Goal: Task Accomplishment & Management: Manage account settings

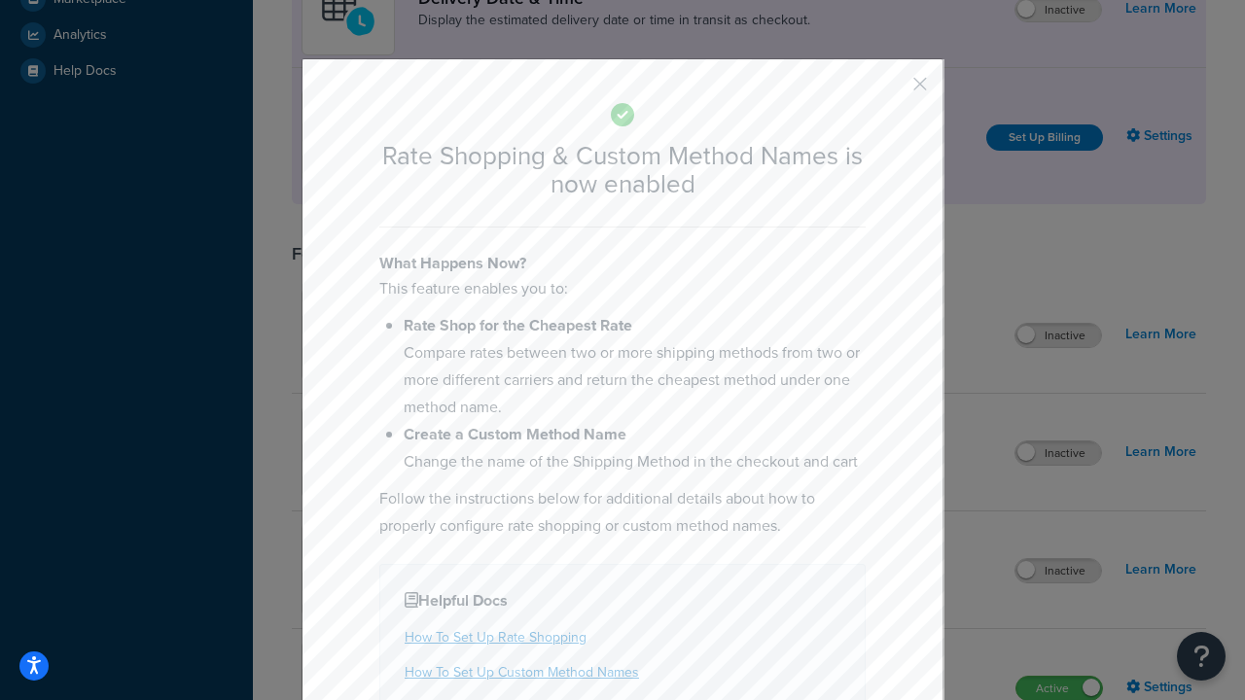
click at [891, 88] on button "button" at bounding box center [891, 90] width 5 height 5
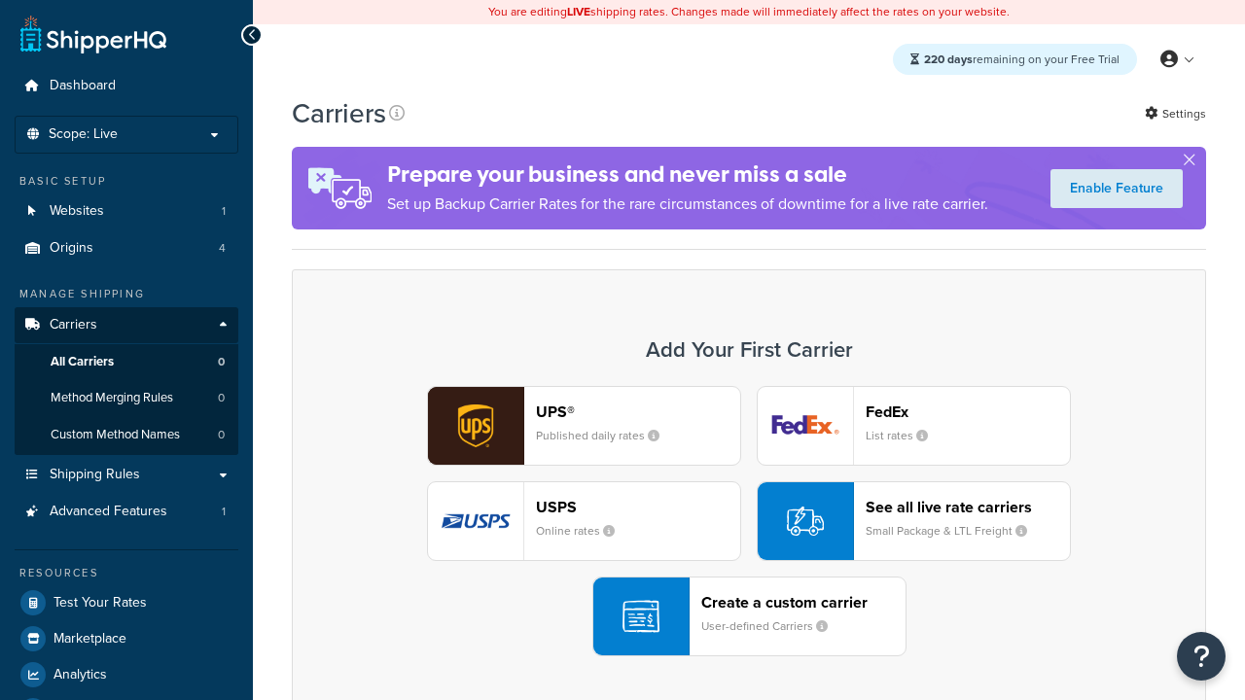
click at [749, 521] on div "UPS® Published daily rates FedEx List rates USPS Online rates See all live rate…" at bounding box center [748, 521] width 873 height 270
click at [913, 521] on div "See all live rate carriers Small Package & LTL Freight" at bounding box center [967, 521] width 204 height 47
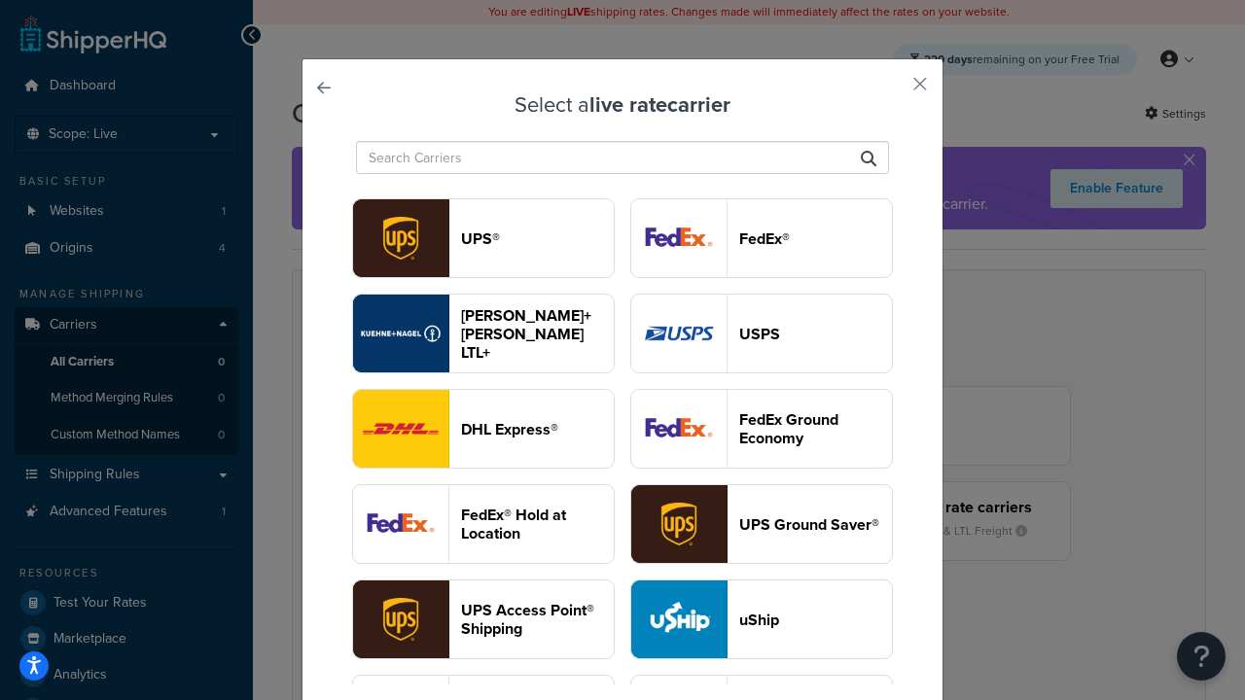
click at [761, 334] on header "USPS" at bounding box center [815, 334] width 153 height 18
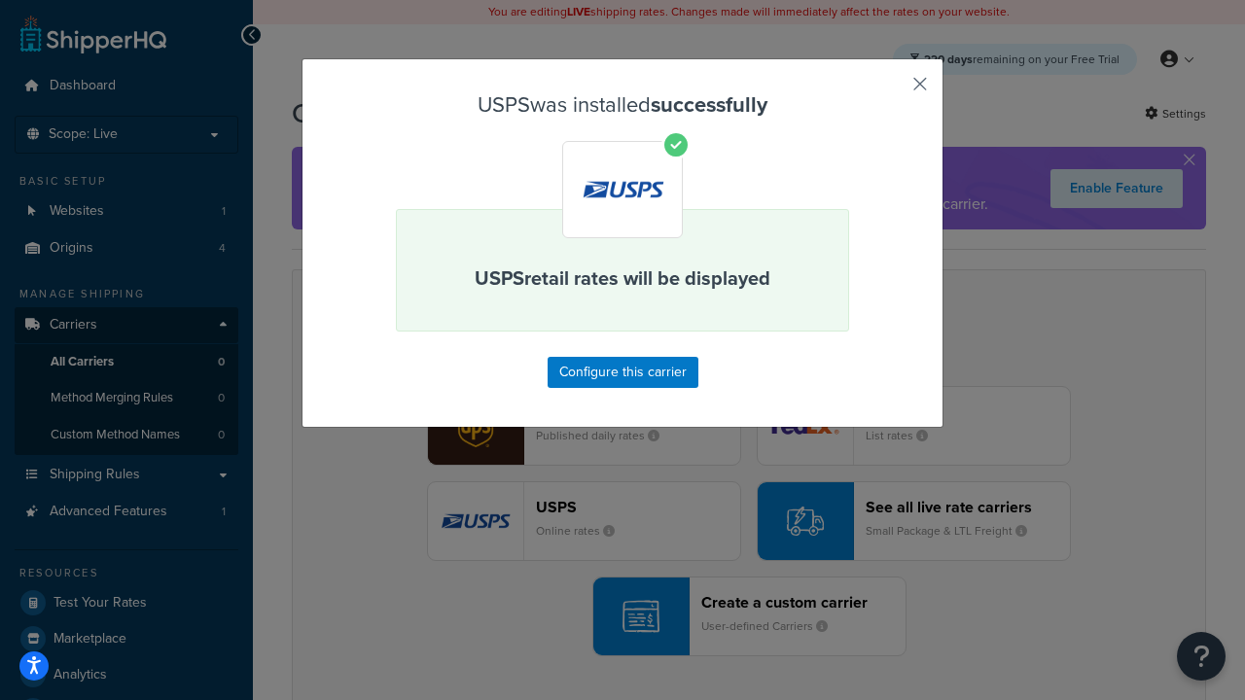
click at [891, 90] on button "button" at bounding box center [891, 90] width 5 height 5
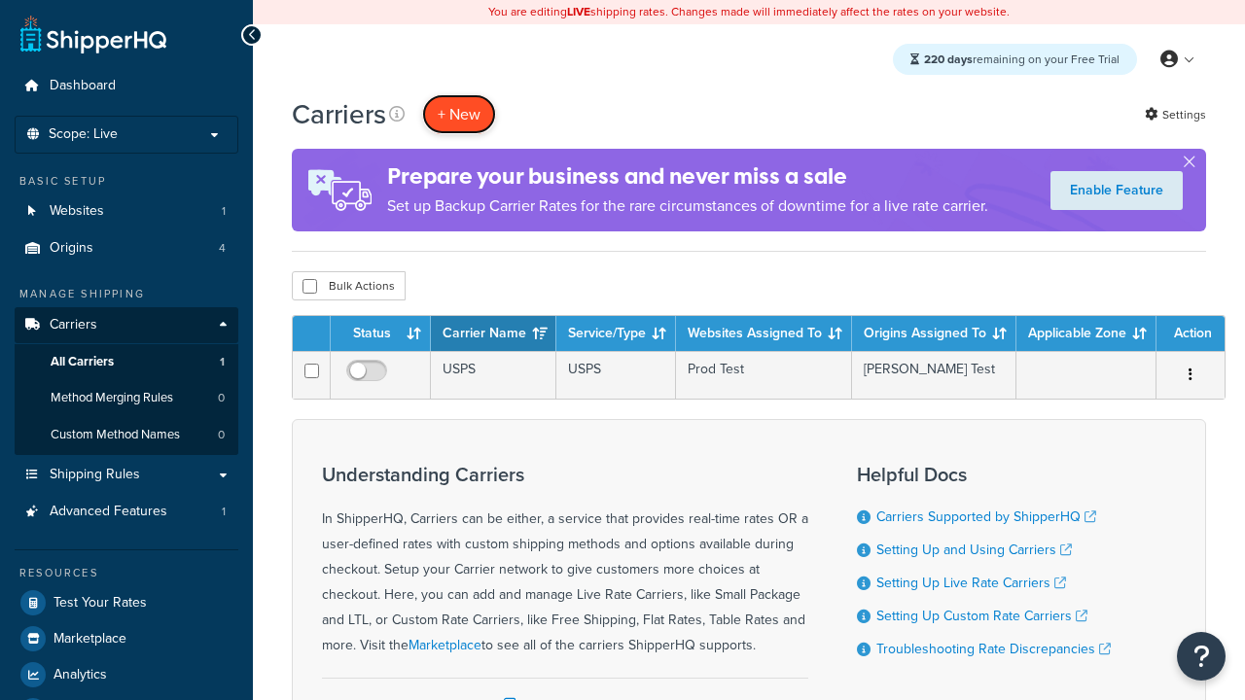
click at [459, 114] on button "+ New" at bounding box center [459, 114] width 74 height 40
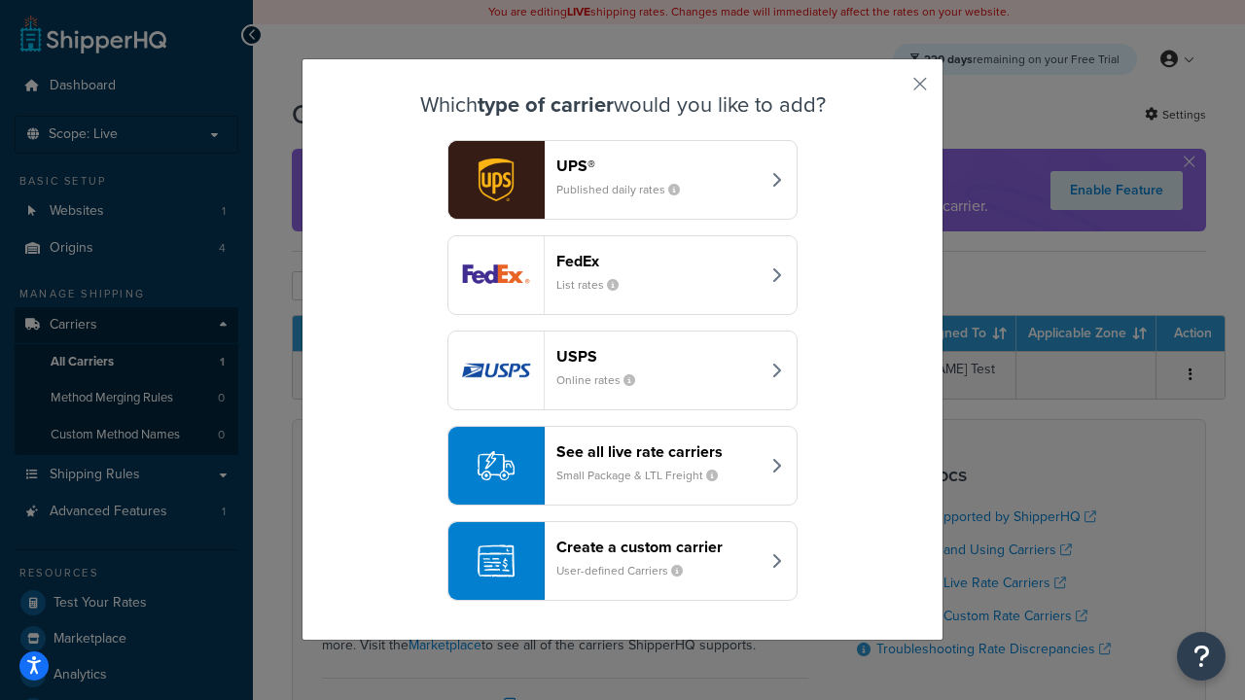
click at [622, 466] on div "See all live rate carriers Small Package & LTL Freight" at bounding box center [657, 465] width 203 height 47
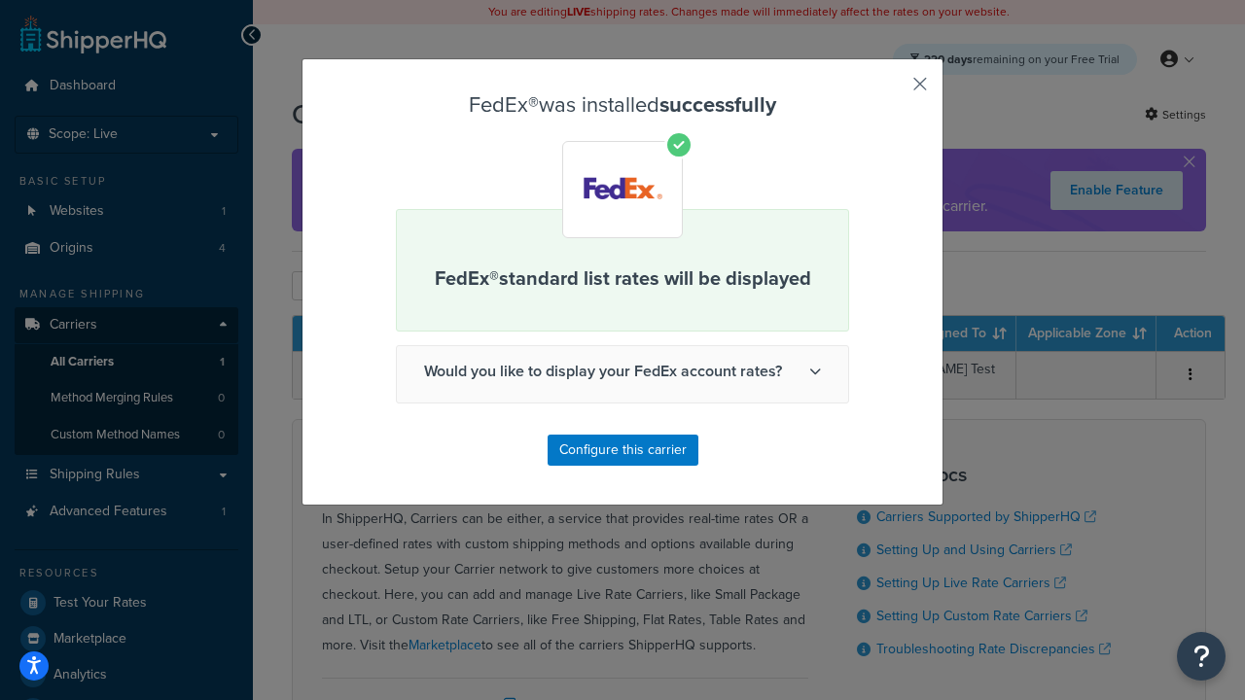
click at [891, 90] on button "button" at bounding box center [891, 90] width 5 height 5
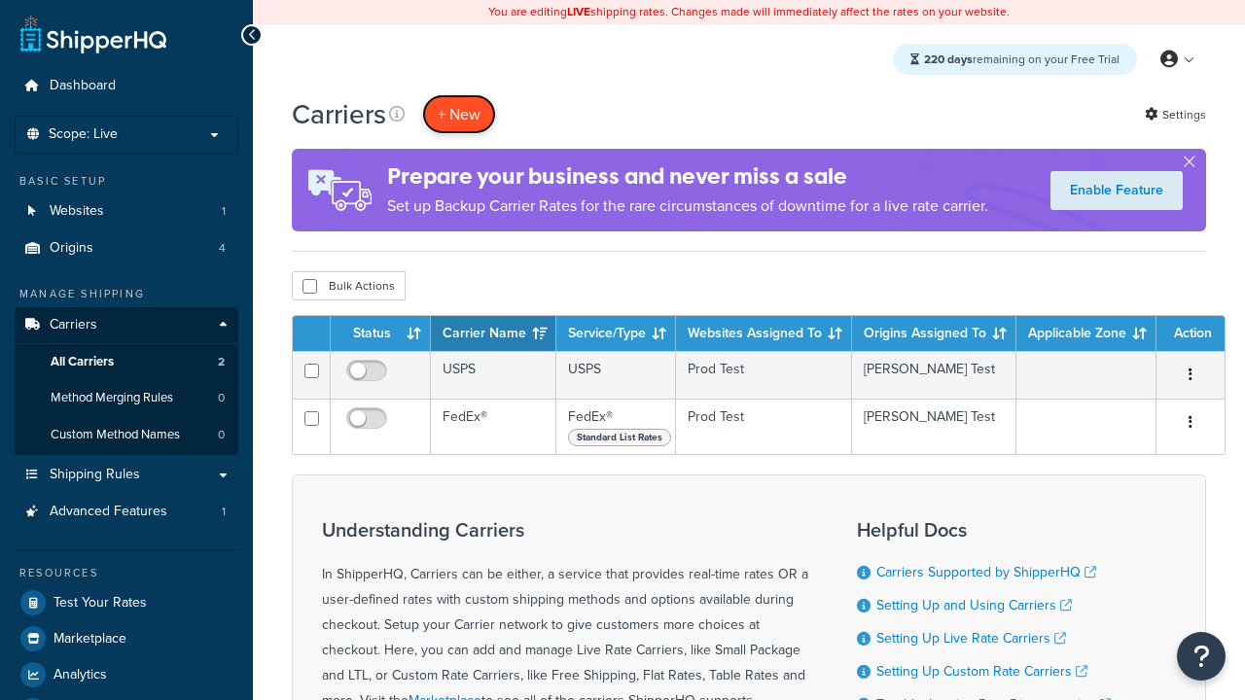
click at [459, 114] on button "+ New" at bounding box center [459, 114] width 74 height 40
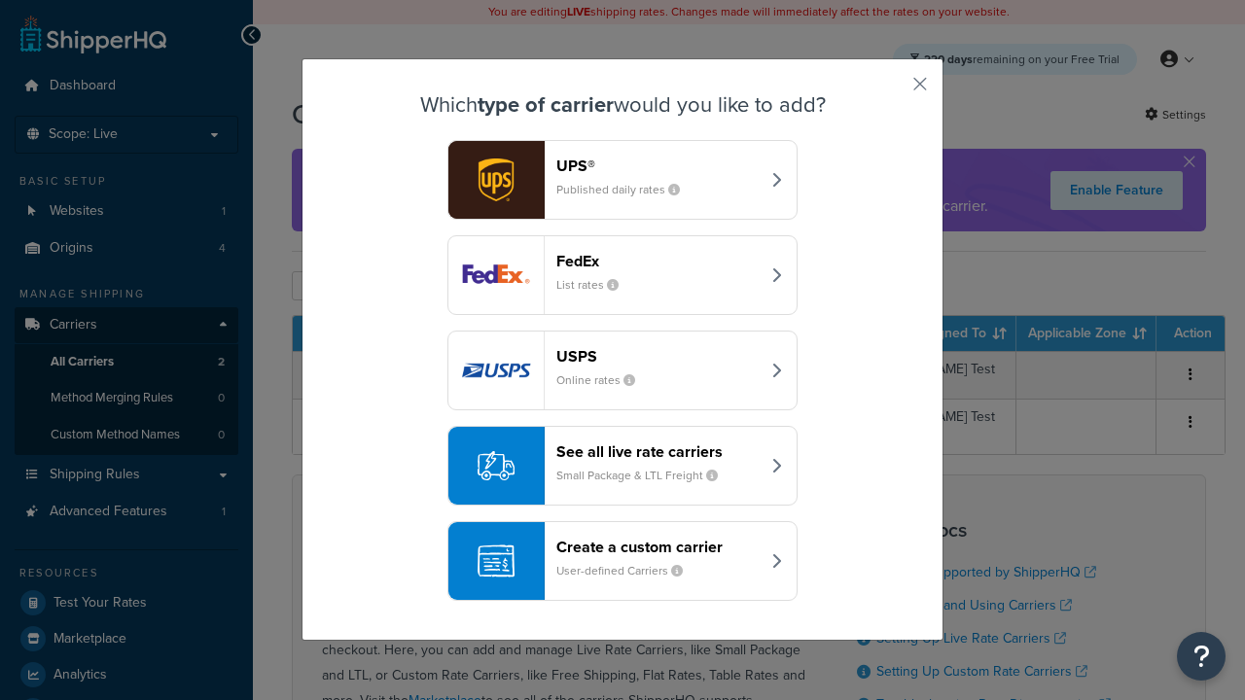
click at [622, 466] on div "See all live rate carriers Small Package & LTL Freight" at bounding box center [657, 465] width 203 height 47
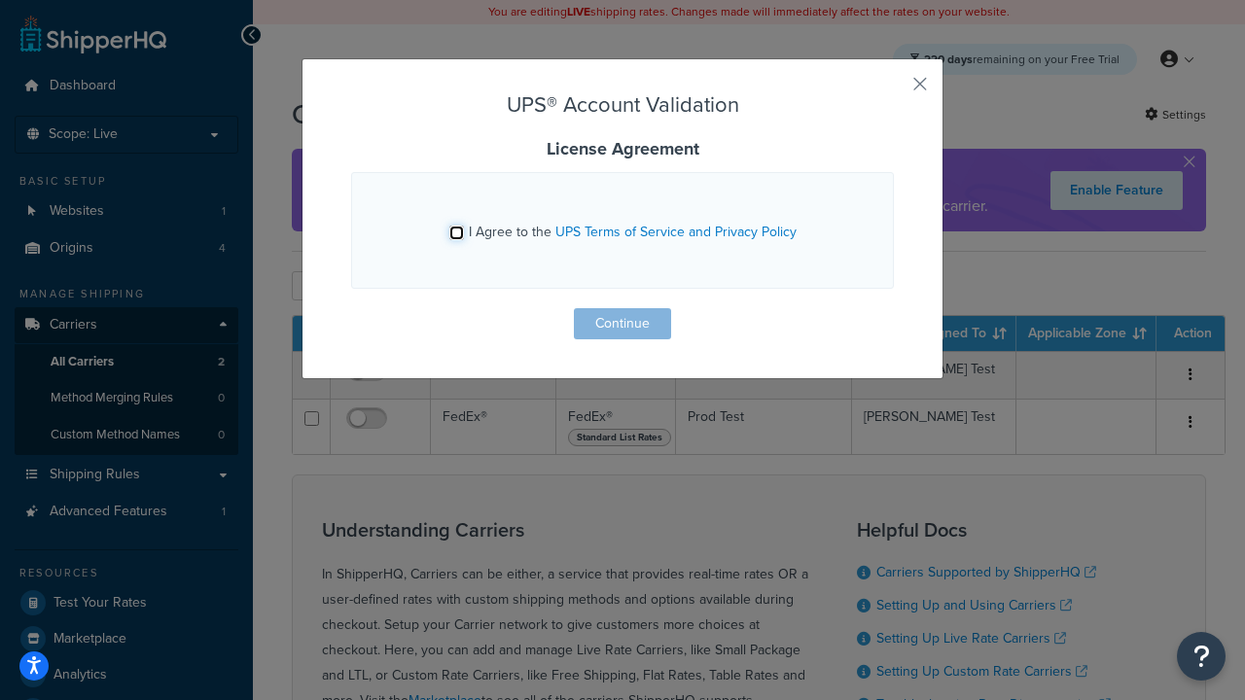
click at [456, 232] on input "I Agree to the UPS Terms of Service and Privacy Policy" at bounding box center [456, 233] width 15 height 15
checkbox input "true"
click at [622, 324] on button "Continue" at bounding box center [622, 323] width 97 height 31
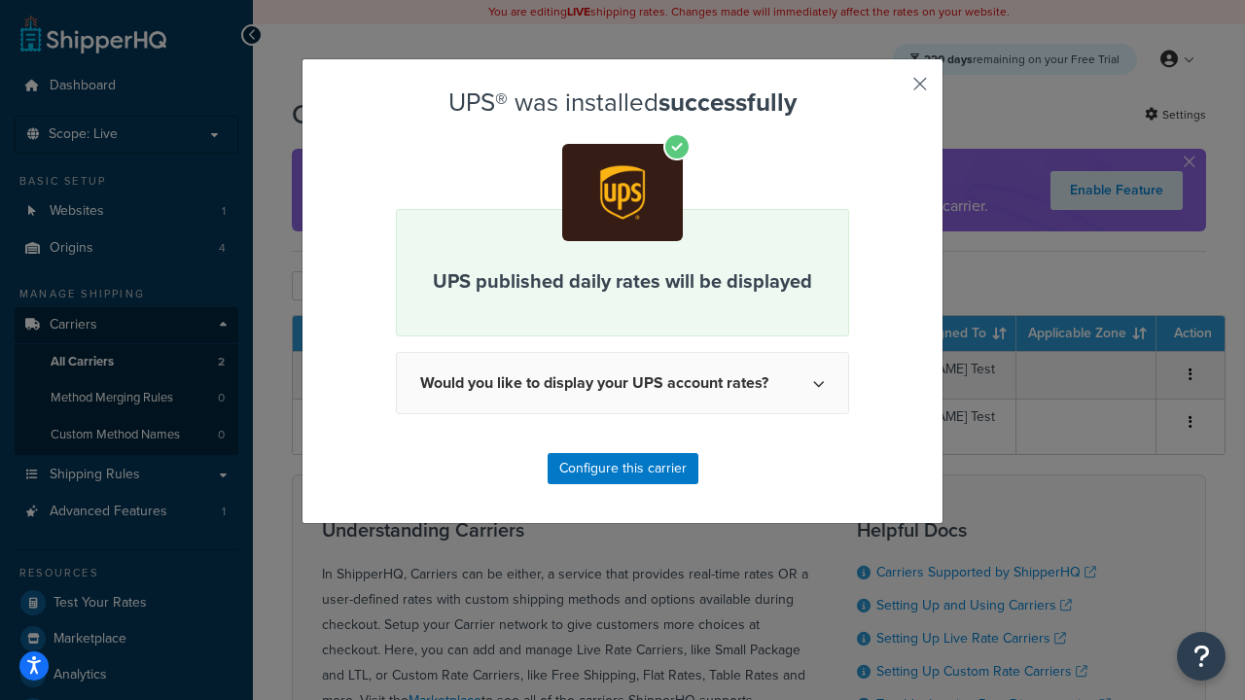
click at [891, 90] on button "button" at bounding box center [891, 90] width 5 height 5
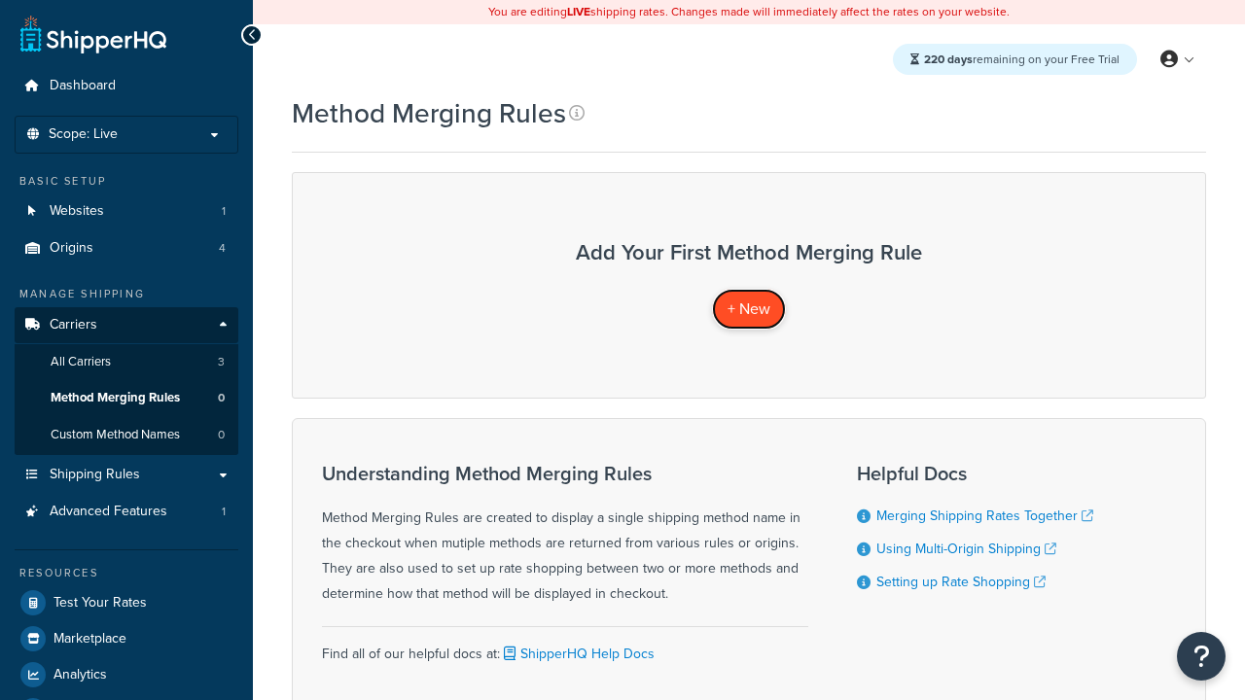
click at [749, 308] on span "+ New" at bounding box center [748, 309] width 43 height 22
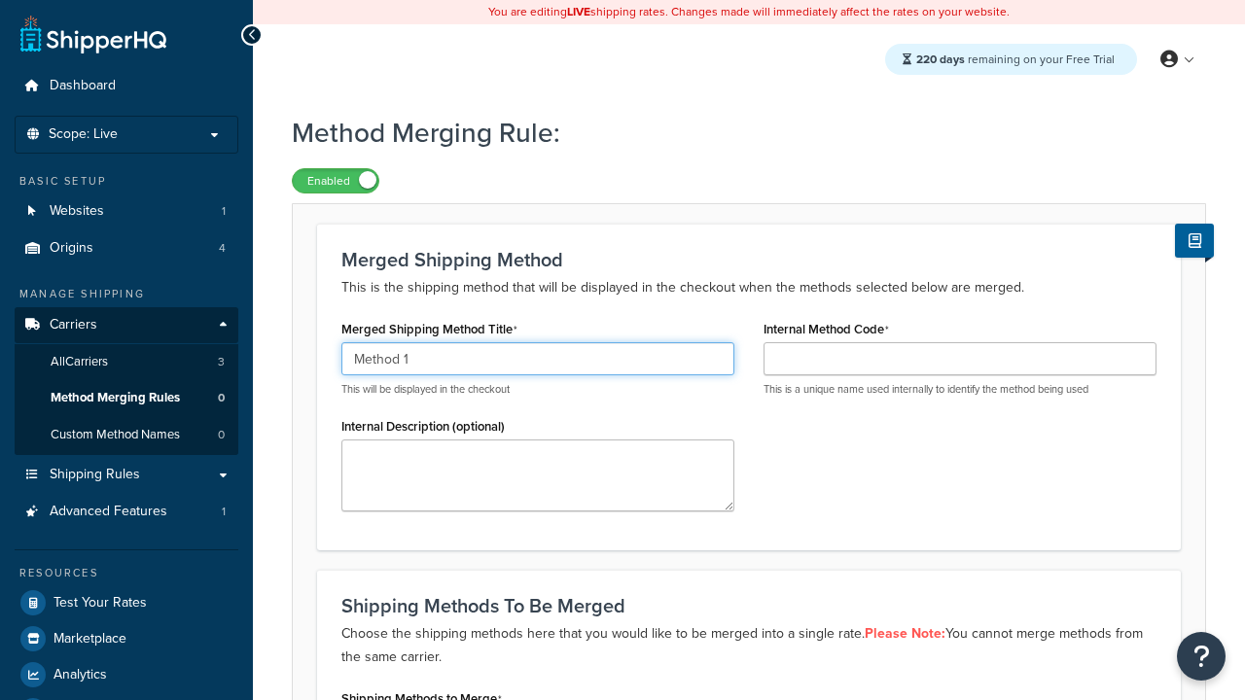
type input "Method 1"
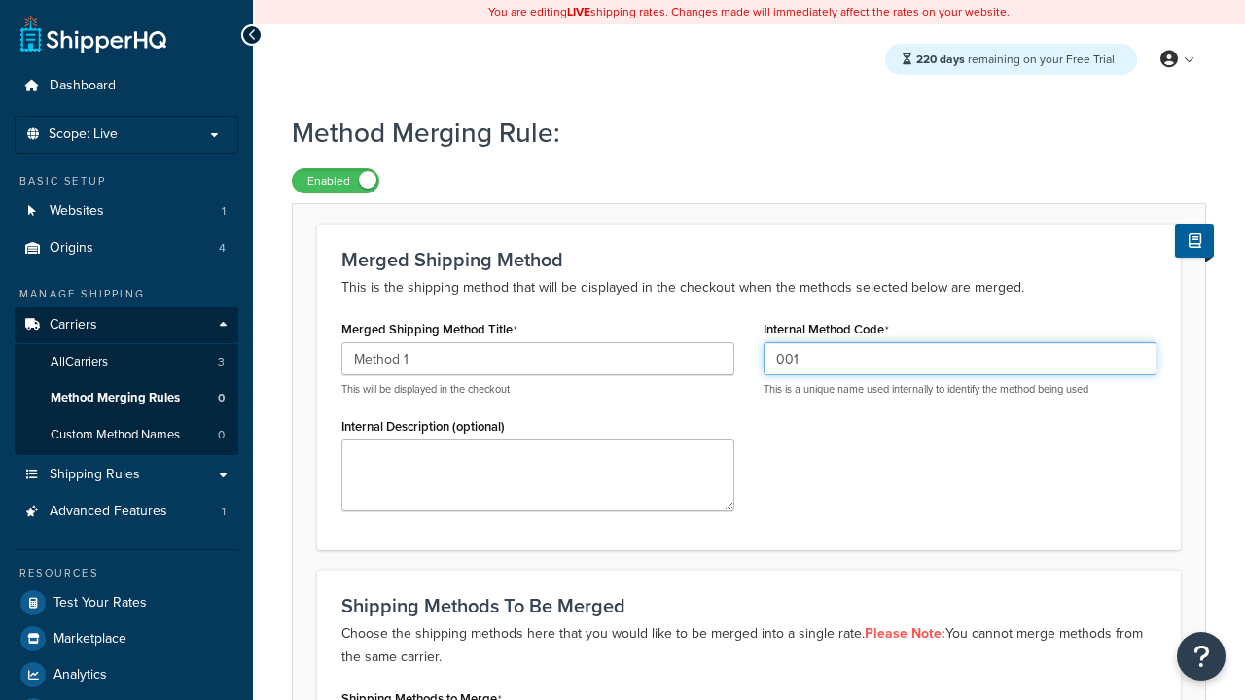
type input "001"
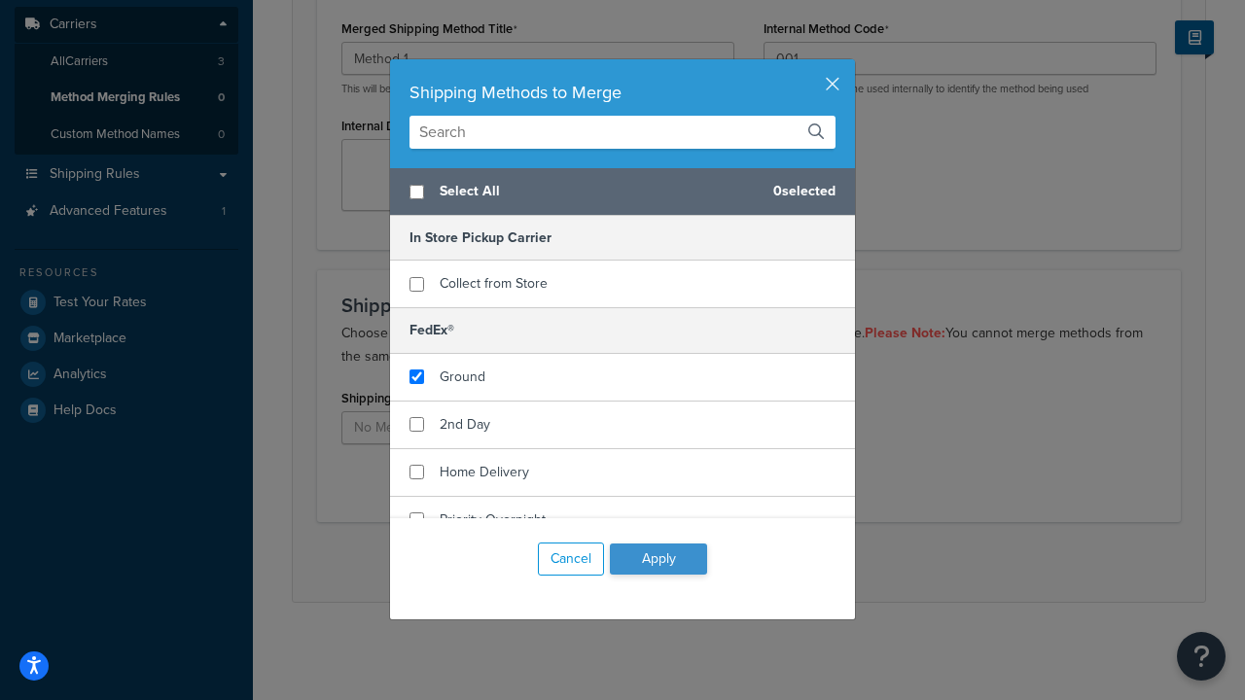
click at [462, 376] on span "Ground" at bounding box center [463, 377] width 46 height 20
checkbox input "true"
click at [658, 559] on button "Apply" at bounding box center [658, 559] width 97 height 31
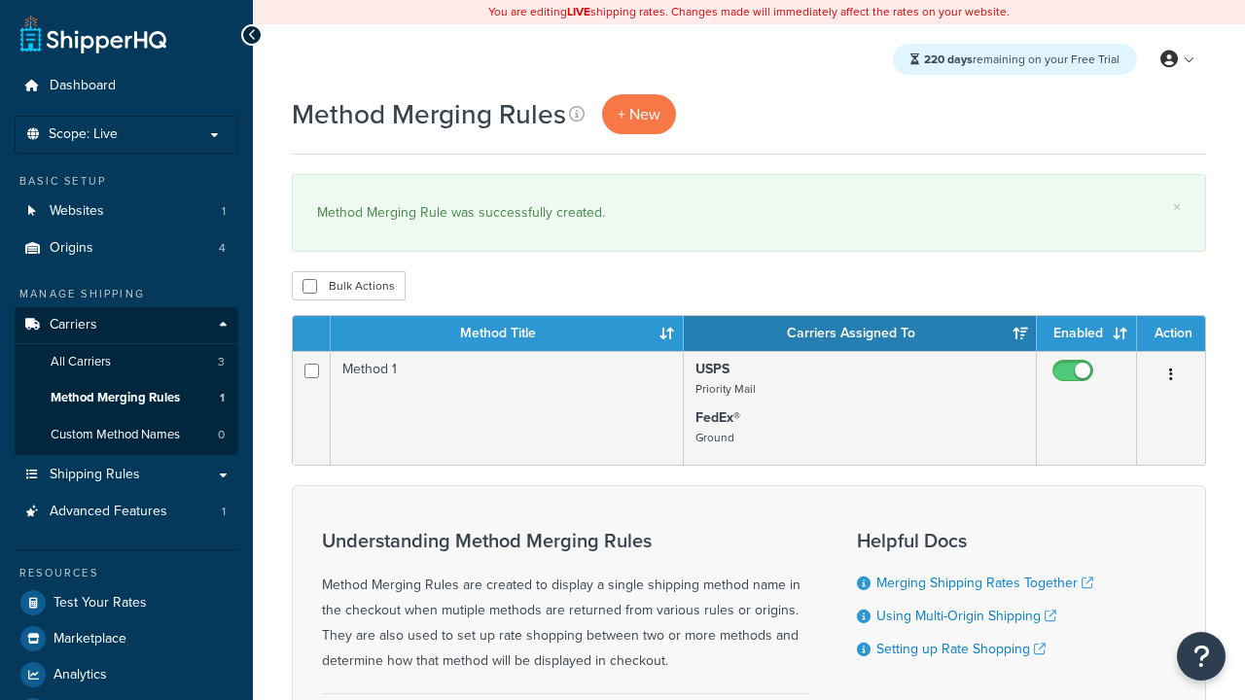
click at [507, 335] on th "Method Title" at bounding box center [507, 333] width 353 height 35
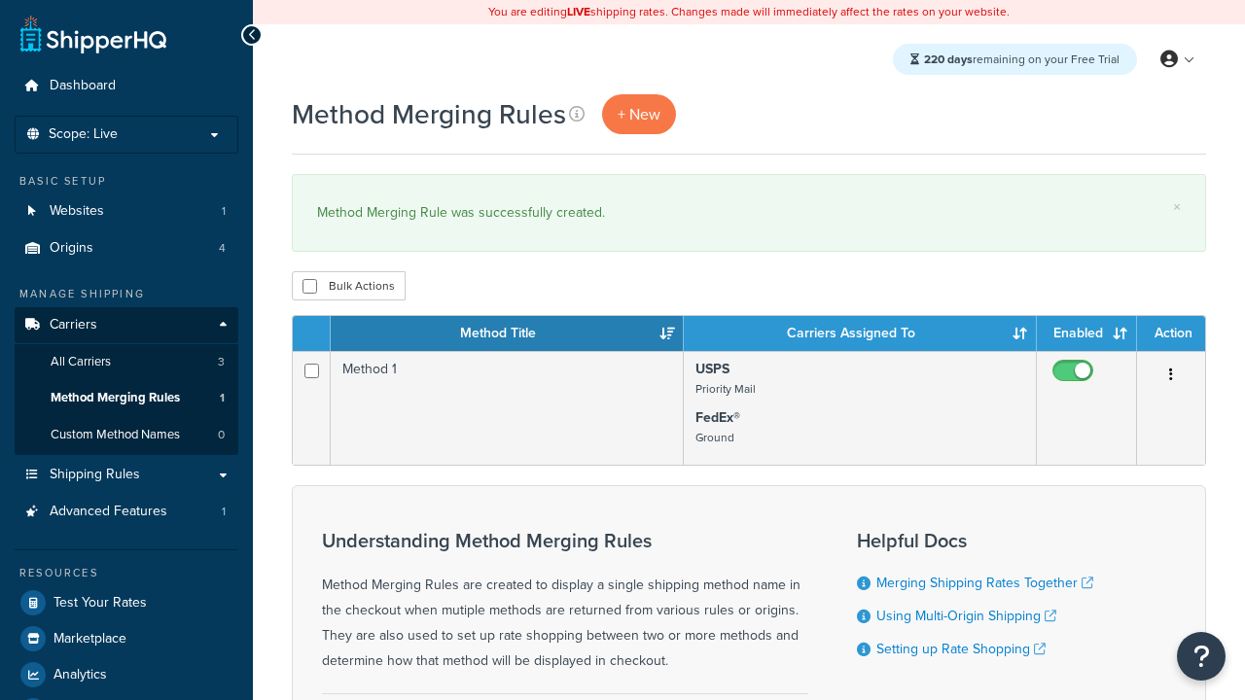
click at [507, 335] on th "Method Title" at bounding box center [507, 333] width 353 height 35
click at [860, 335] on th "Carriers Assigned To" at bounding box center [860, 333] width 353 height 35
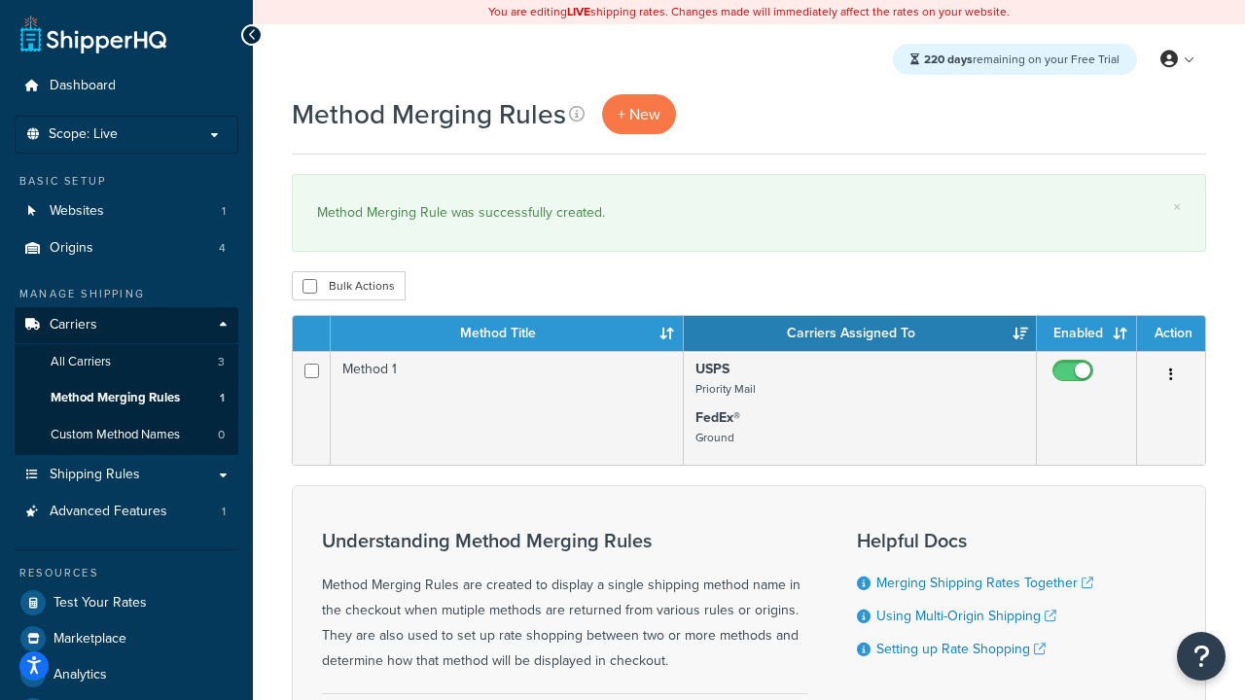
click at [860, 335] on th "Carriers Assigned To" at bounding box center [860, 333] width 353 height 35
click at [1086, 335] on th "Enabled" at bounding box center [1087, 333] width 100 height 35
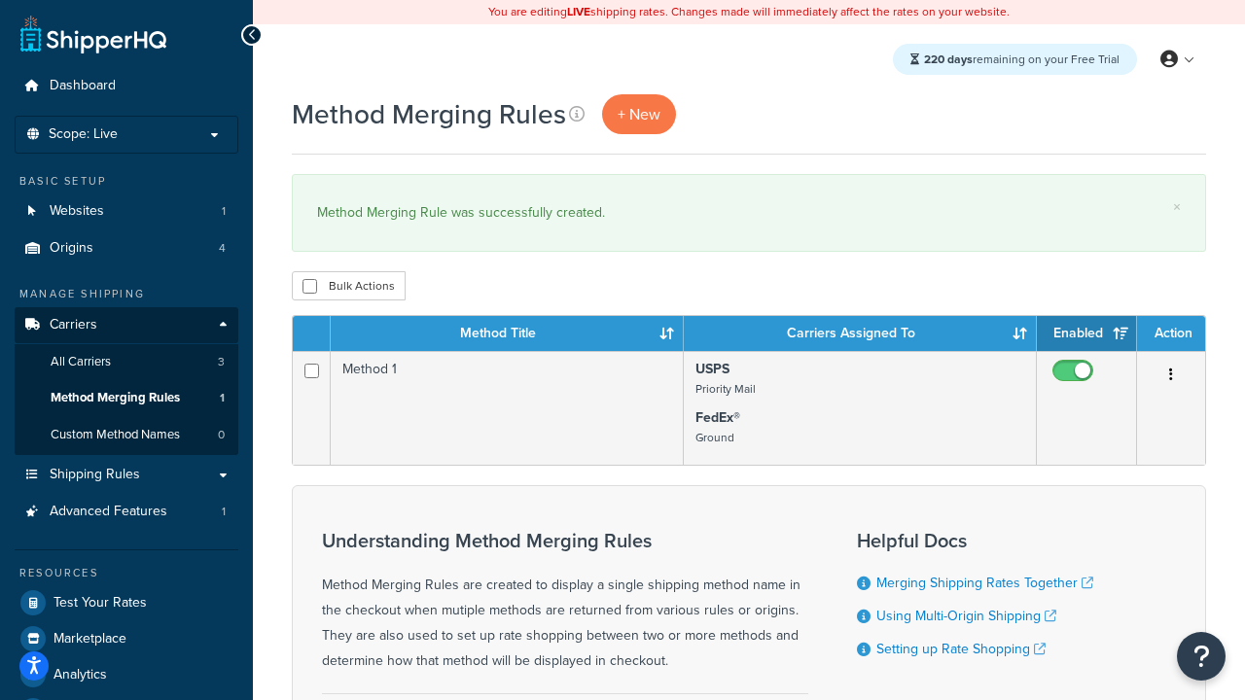
click at [1171, 335] on th "Action" at bounding box center [1171, 333] width 68 height 35
click at [309, 287] on input "checkbox" at bounding box center [309, 286] width 15 height 15
checkbox input "true"
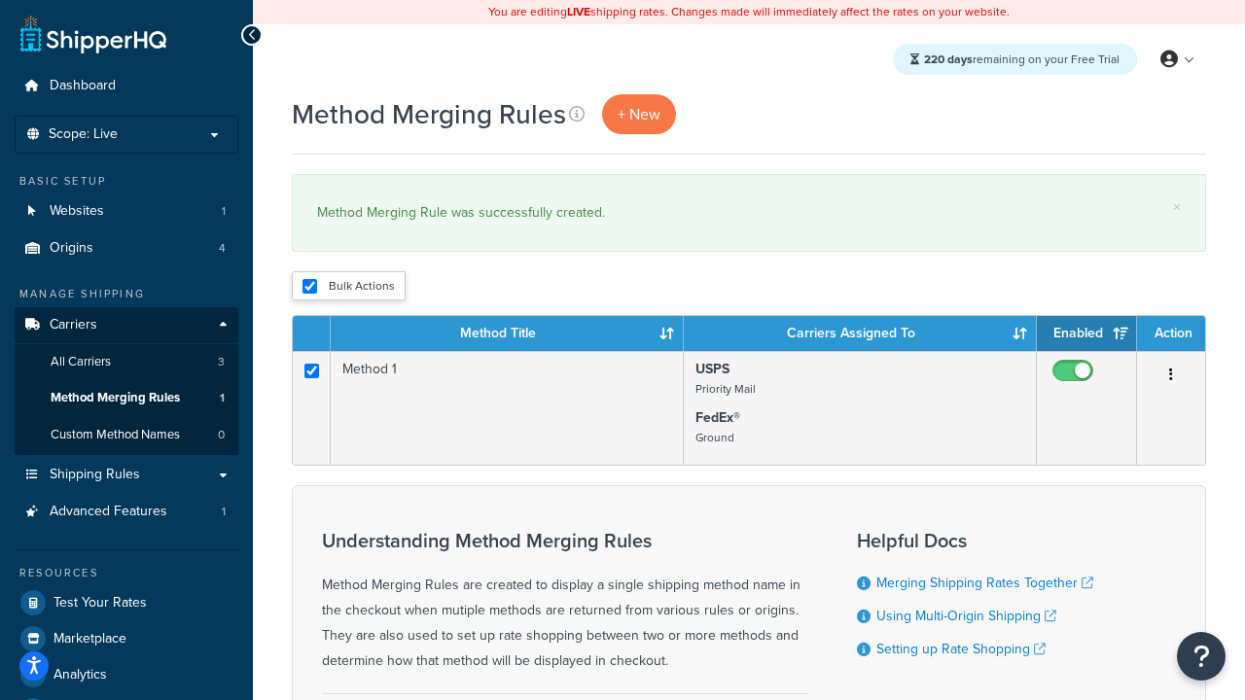
click at [0, 0] on button "Delete" at bounding box center [0, 0] width 0 height 0
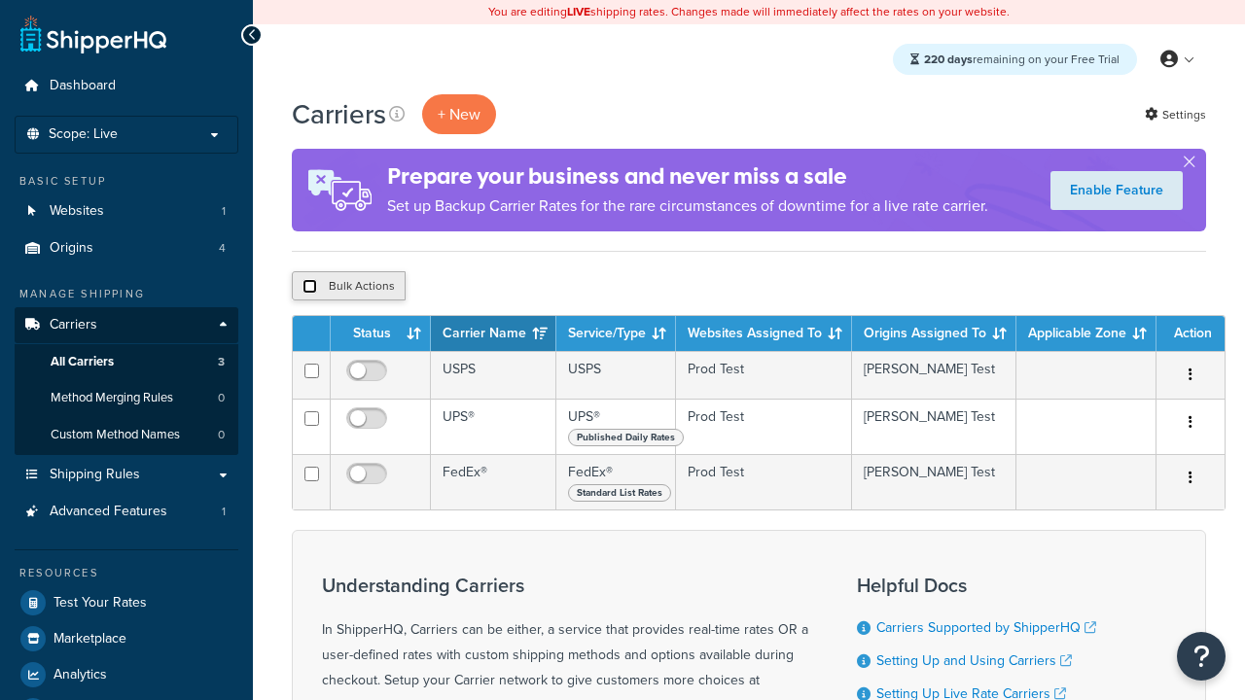
click at [309, 287] on input "checkbox" at bounding box center [309, 286] width 15 height 15
checkbox input "true"
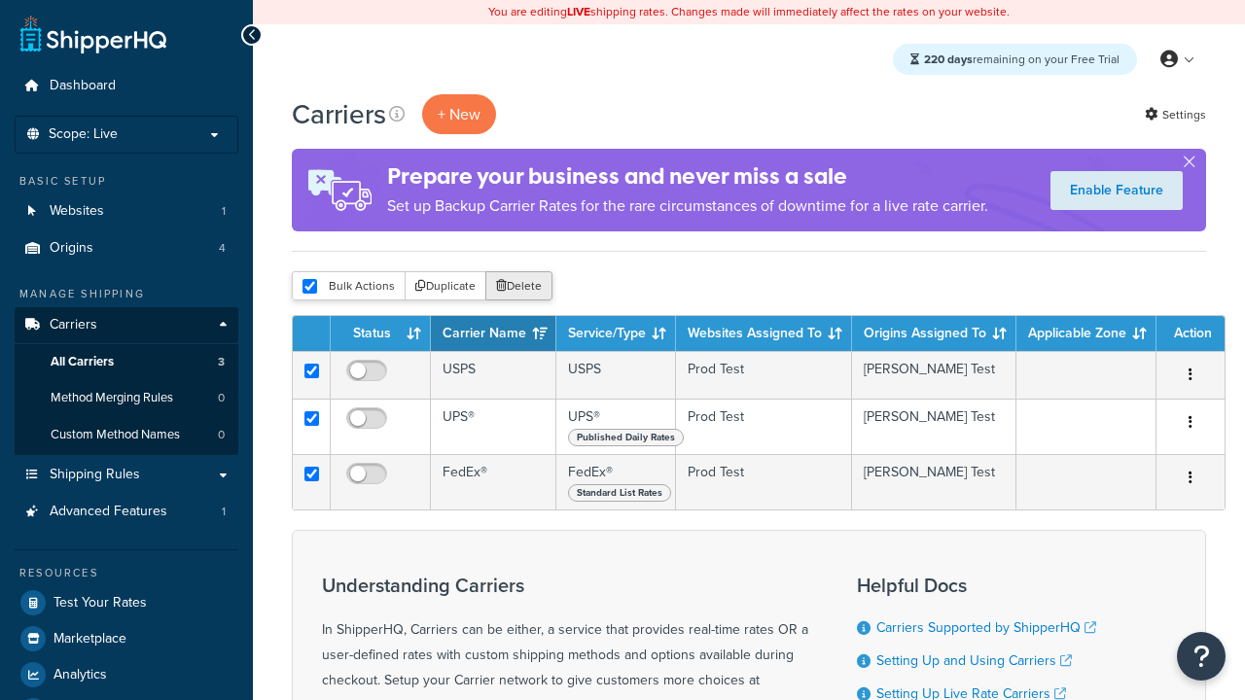
click at [523, 287] on button "Delete" at bounding box center [518, 285] width 67 height 29
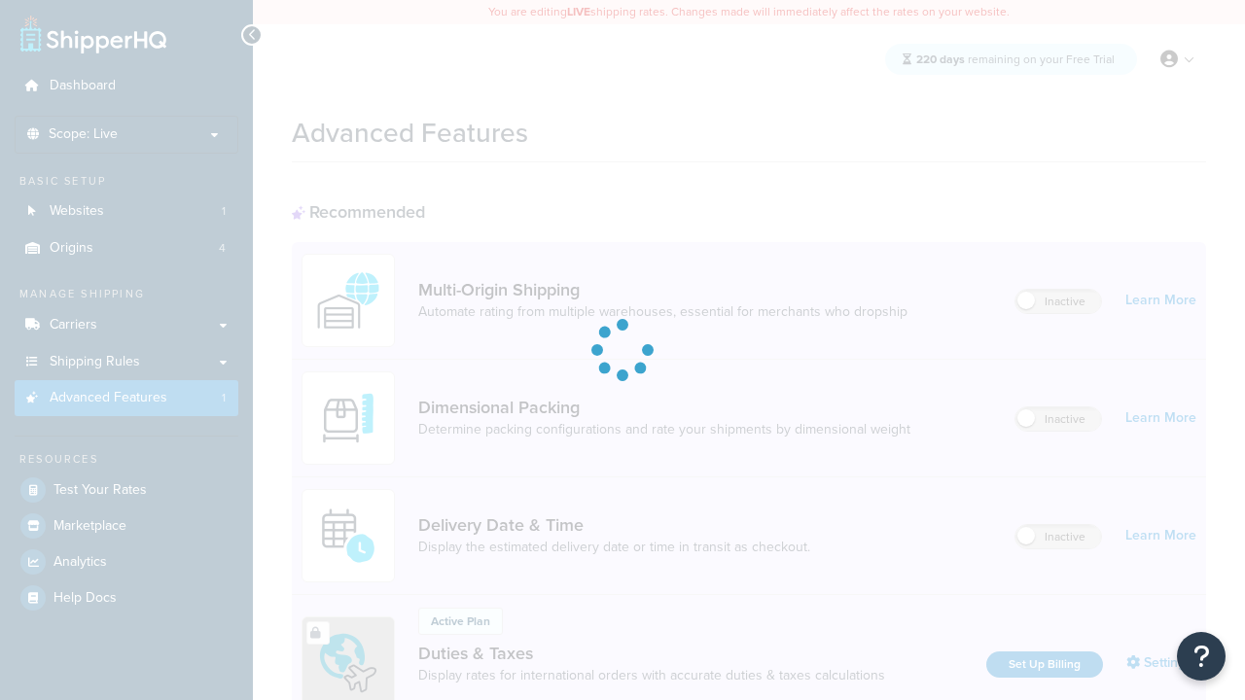
scroll to position [527, 0]
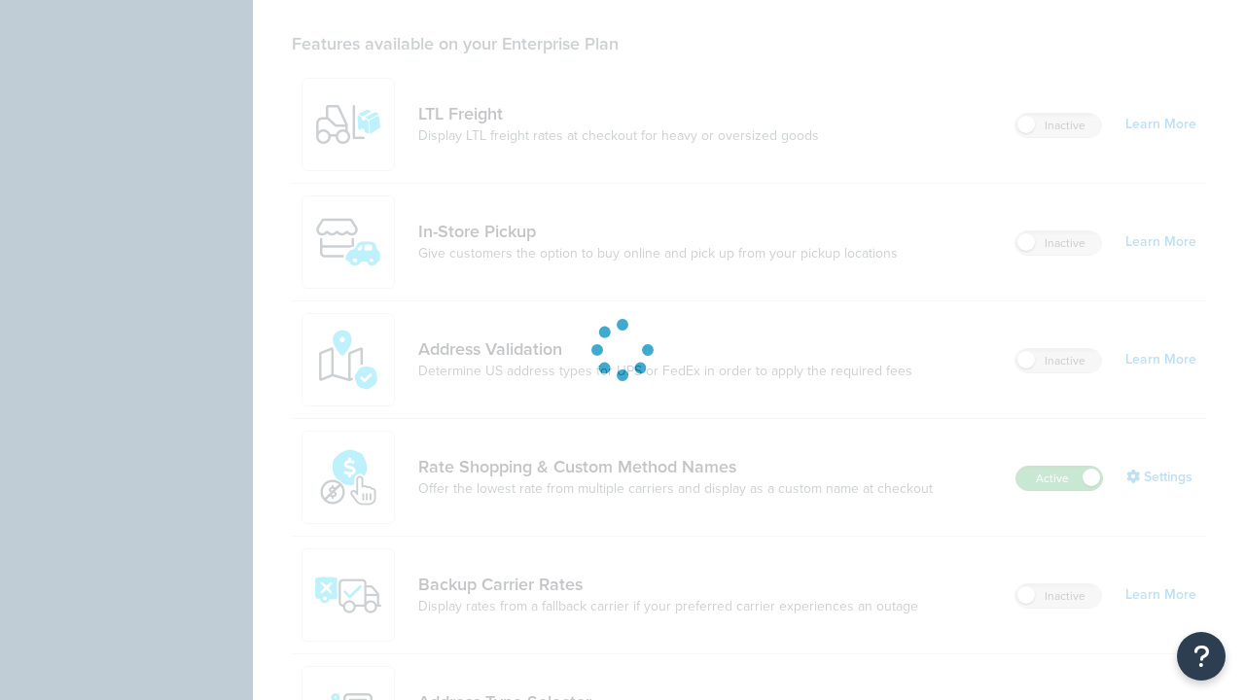
click at [1059, 490] on label "Active" at bounding box center [1059, 478] width 86 height 23
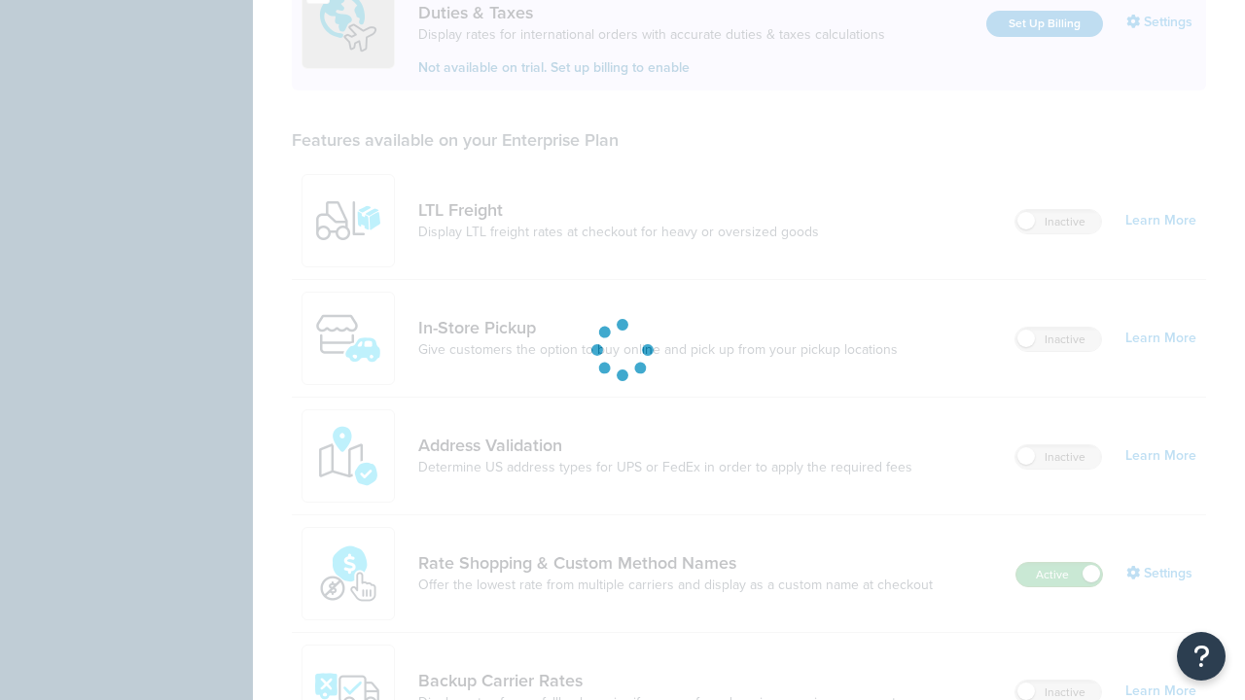
scroll to position [0, 0]
